Goal: Task Accomplishment & Management: Manage account settings

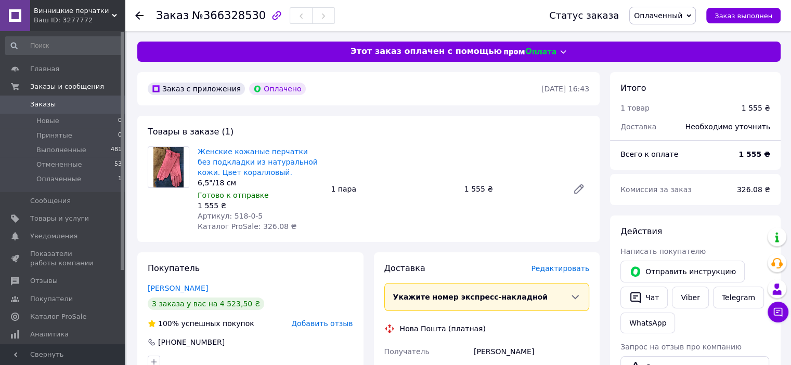
click at [682, 15] on span "Оплаченный" at bounding box center [658, 15] width 48 height 8
click at [664, 34] on li "Принят" at bounding box center [662, 37] width 65 height 16
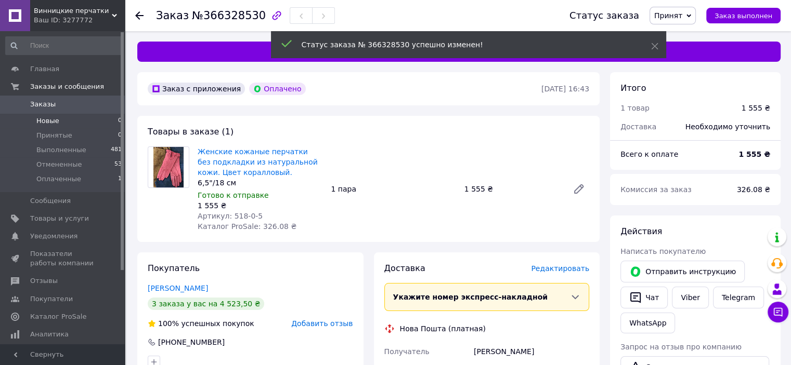
click at [45, 125] on span "Новые" at bounding box center [47, 120] width 23 height 9
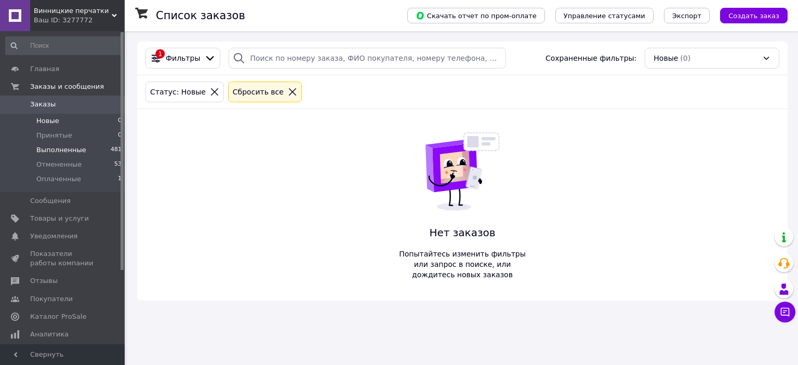
click at [60, 145] on li "Выполненные 481" at bounding box center [64, 150] width 128 height 15
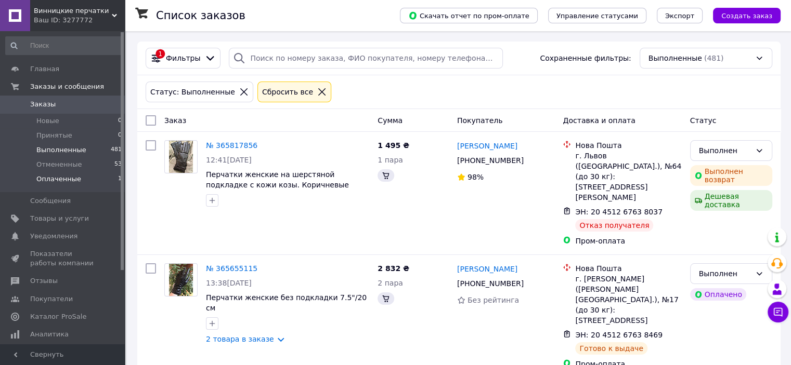
click at [55, 180] on span "Оплаченные" at bounding box center [58, 179] width 45 height 9
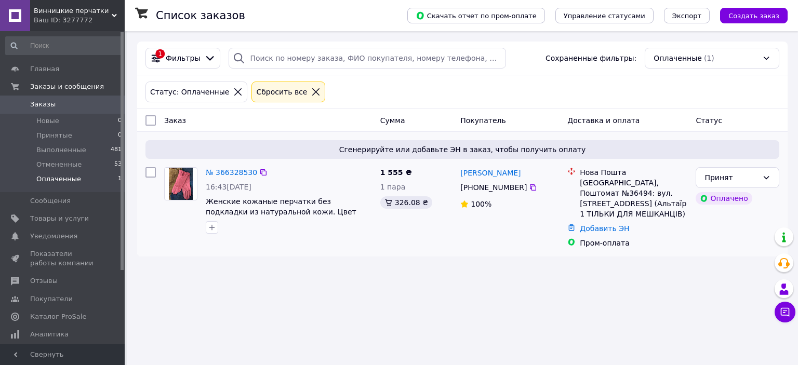
click at [174, 180] on img at bounding box center [181, 184] width 24 height 32
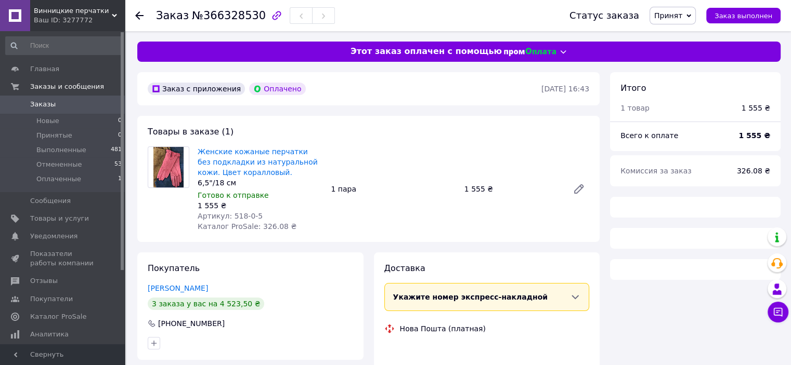
click at [175, 177] on img at bounding box center [168, 167] width 31 height 41
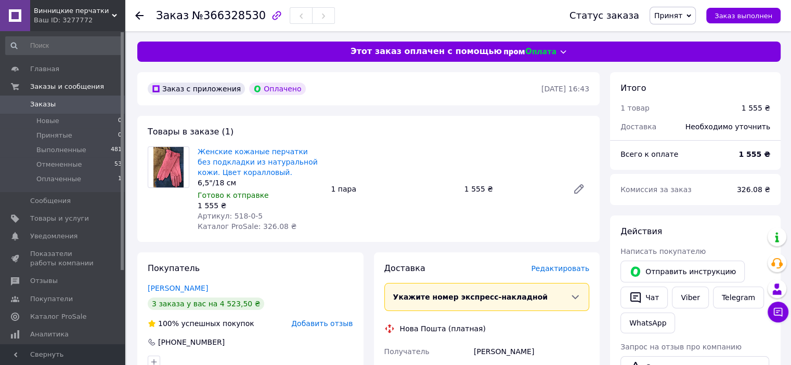
click at [171, 166] on img at bounding box center [168, 167] width 31 height 41
click at [229, 163] on link "Женские кожаные перчатки без подкладки из натуральной кожи. Цвет коралловый." at bounding box center [258, 162] width 120 height 29
click at [38, 119] on span "Новые" at bounding box center [47, 120] width 23 height 9
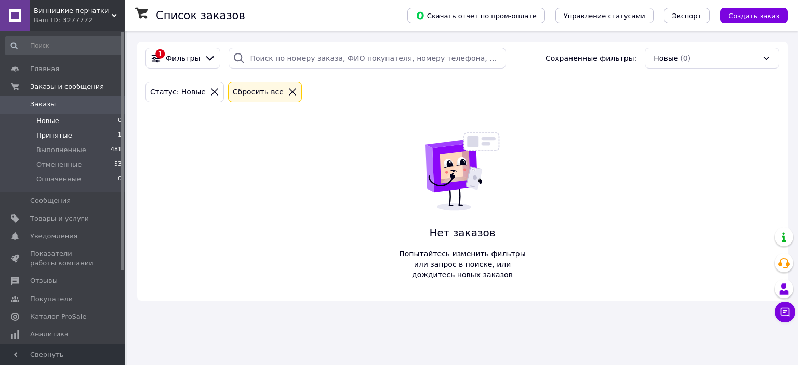
click at [49, 130] on li "Принятые 1" at bounding box center [64, 135] width 128 height 15
